Goal: Task Accomplishment & Management: Manage account settings

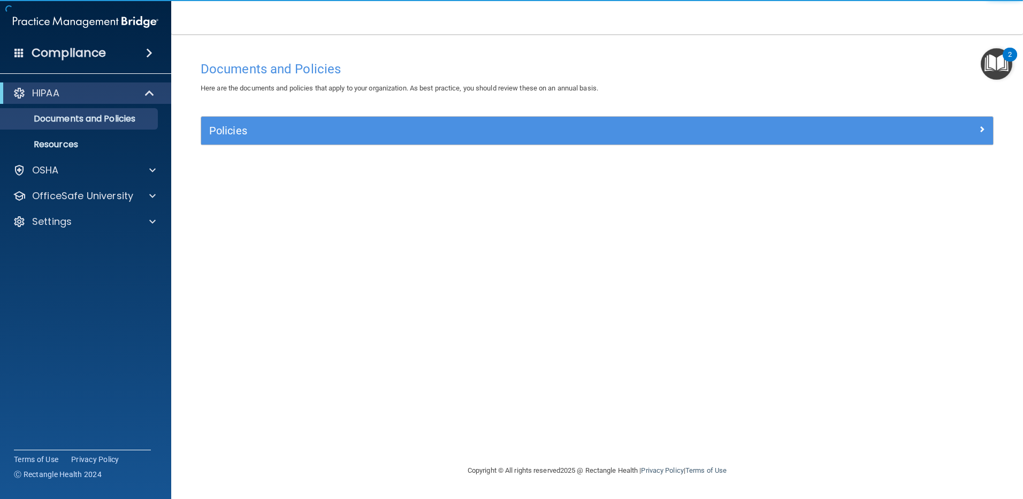
click at [991, 63] on img "Open Resource Center, 2 new notifications" at bounding box center [997, 64] width 32 height 32
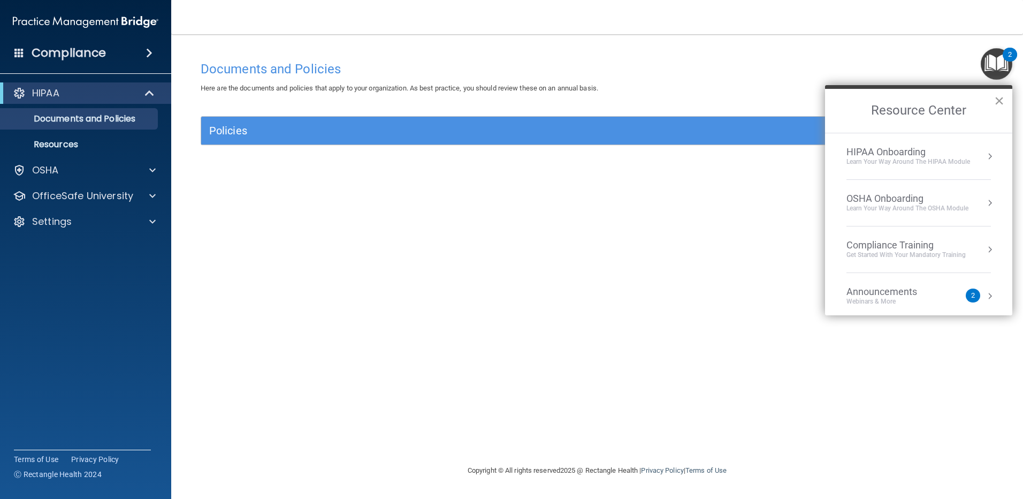
click at [998, 98] on button "×" at bounding box center [999, 100] width 10 height 17
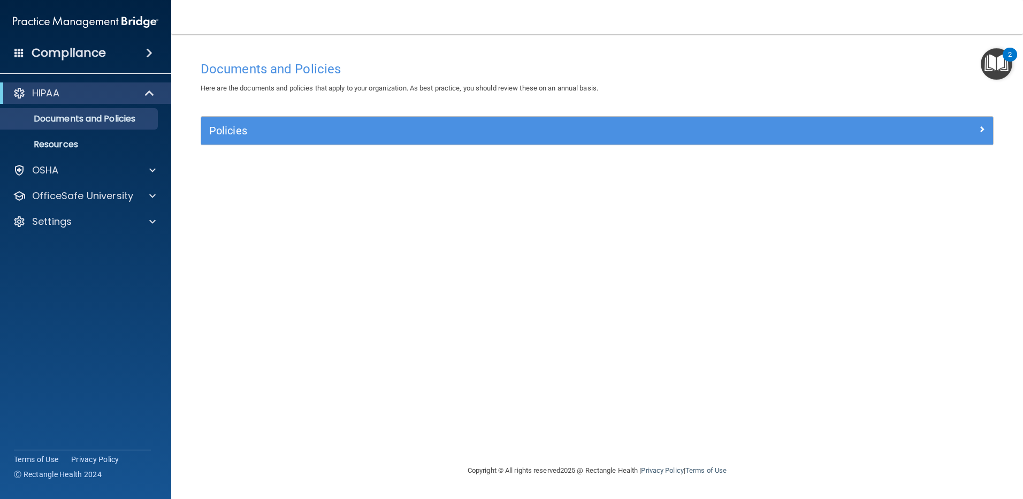
click at [70, 20] on img at bounding box center [86, 21] width 146 height 21
click at [90, 51] on h4 "Compliance" at bounding box center [69, 52] width 74 height 15
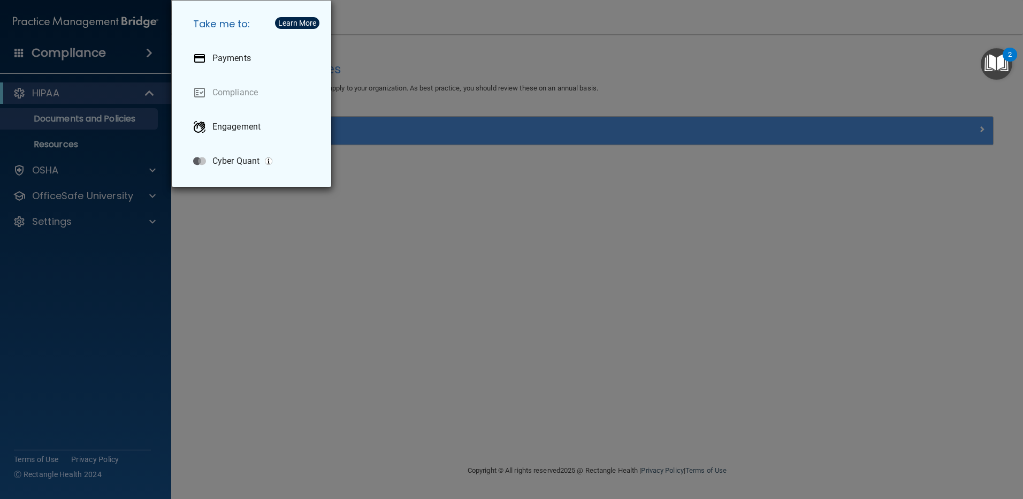
click at [66, 52] on div "Take me to: Payments Compliance Engagement Cyber Quant" at bounding box center [511, 249] width 1023 height 499
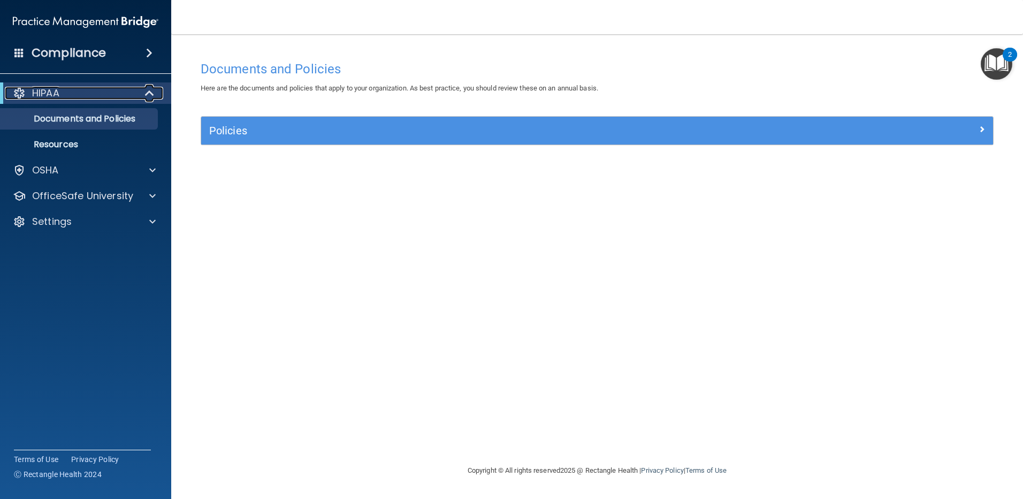
click at [148, 94] on span at bounding box center [150, 93] width 9 height 13
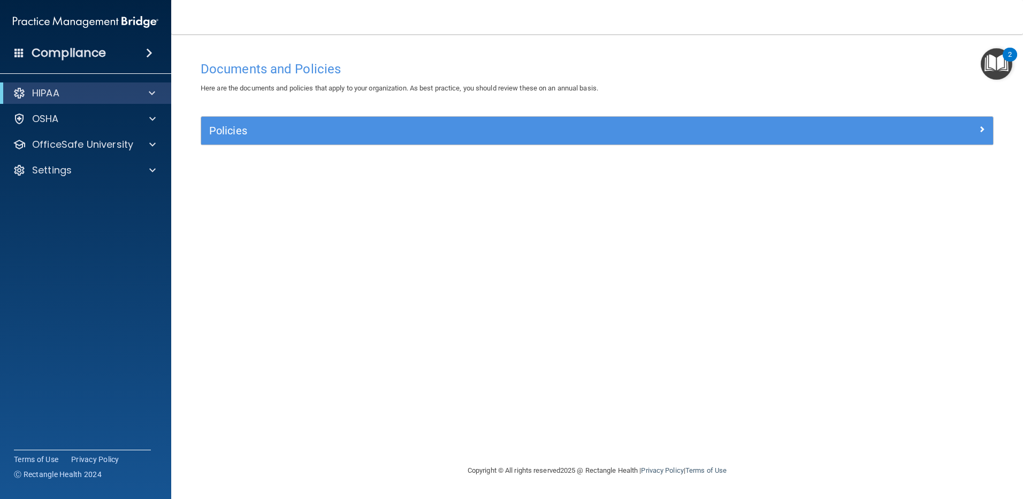
click at [24, 52] on span at bounding box center [19, 53] width 10 height 10
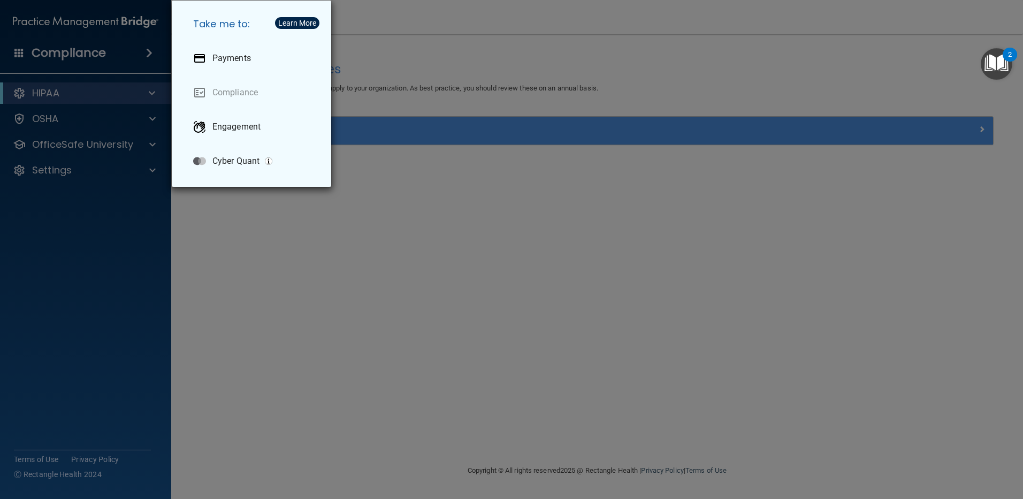
drag, startPoint x: 9, startPoint y: 22, endPoint x: 15, endPoint y: 19, distance: 7.0
click at [10, 22] on div "Take me to: Payments Compliance Engagement Cyber Quant" at bounding box center [511, 249] width 1023 height 499
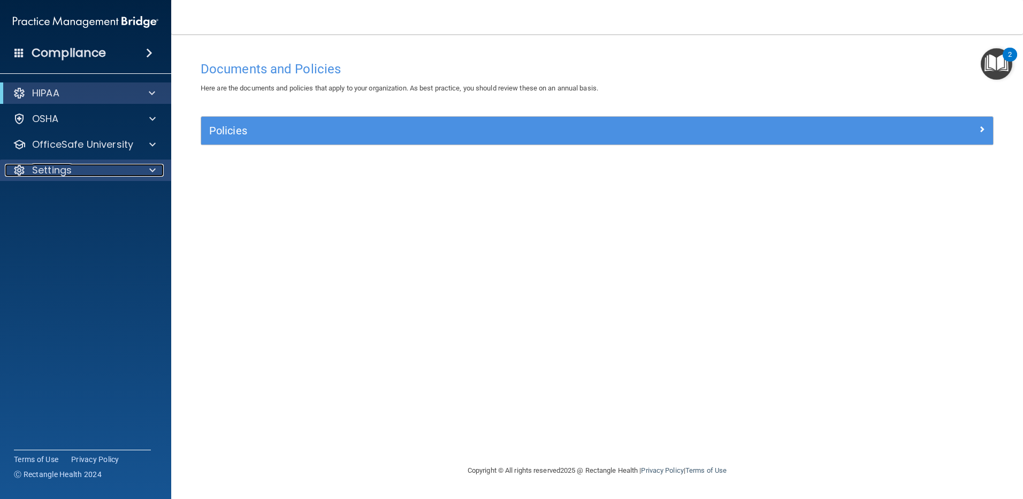
click at [150, 166] on span at bounding box center [152, 170] width 6 height 13
click at [62, 199] on p "My Account" at bounding box center [80, 195] width 146 height 11
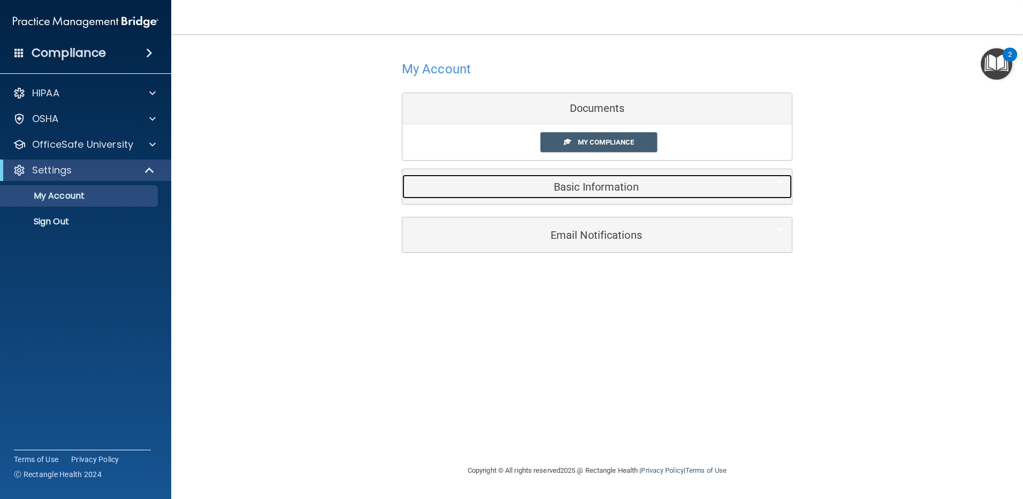
click at [597, 187] on h5 "Basic Information" at bounding box center [580, 187] width 341 height 12
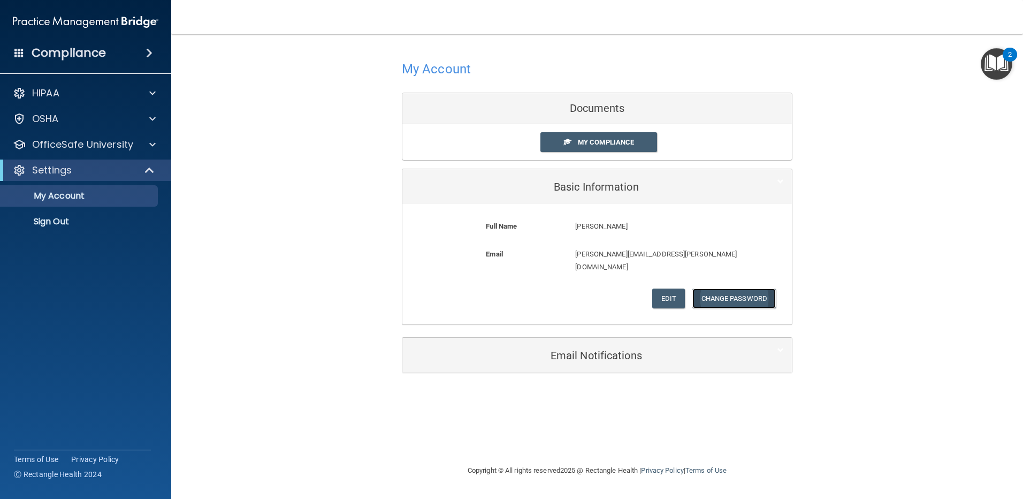
click at [745, 288] on button "Change Password" at bounding box center [734, 298] width 84 height 20
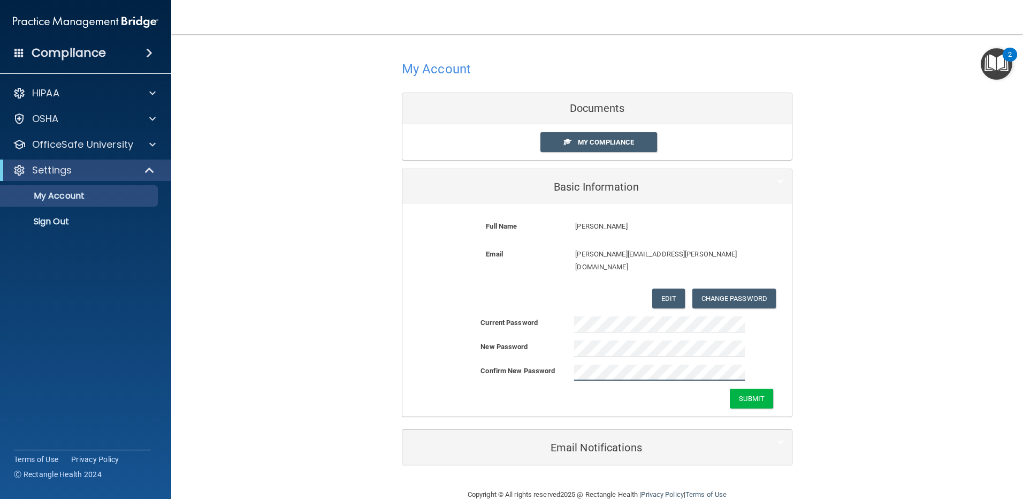
click at [535, 364] on div "Confirm New Password" at bounding box center [597, 372] width 390 height 16
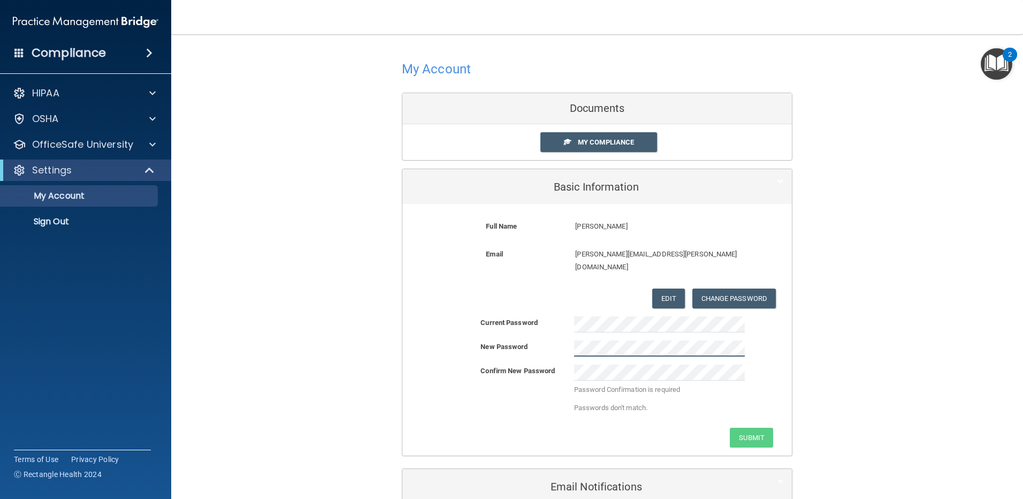
click at [504, 340] on div "New Password" at bounding box center [597, 348] width 390 height 16
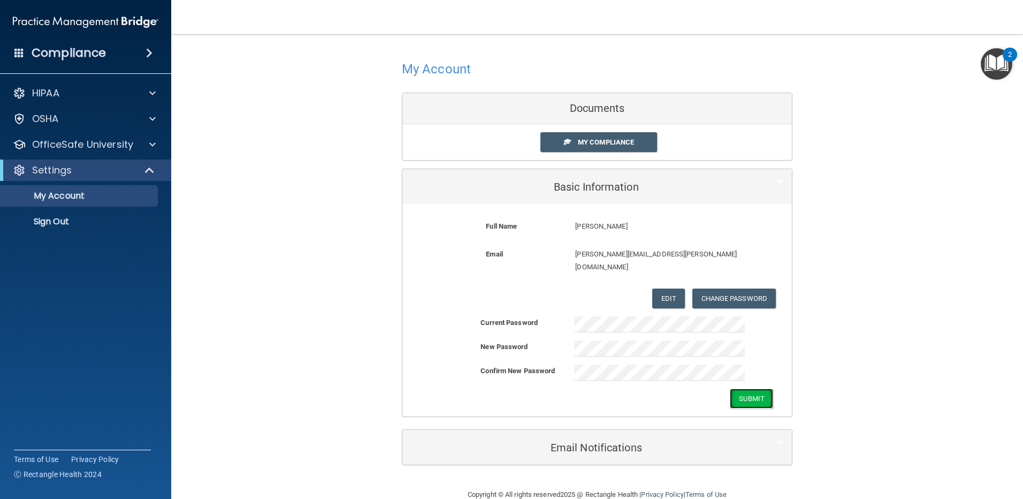
click at [760, 390] on button "Submit" at bounding box center [751, 398] width 43 height 20
